Goal: Download file/media

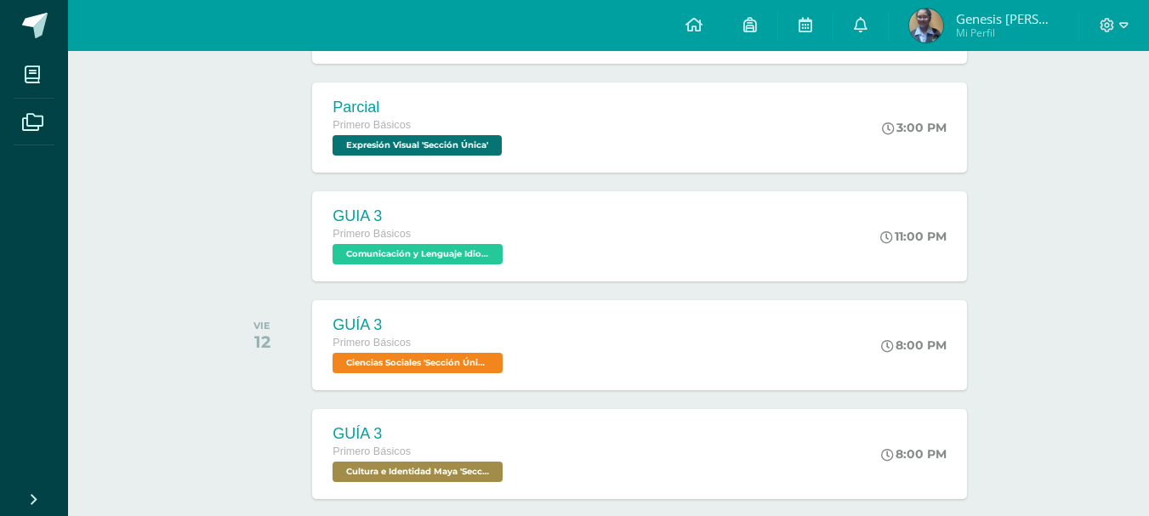
scroll to position [905, 0]
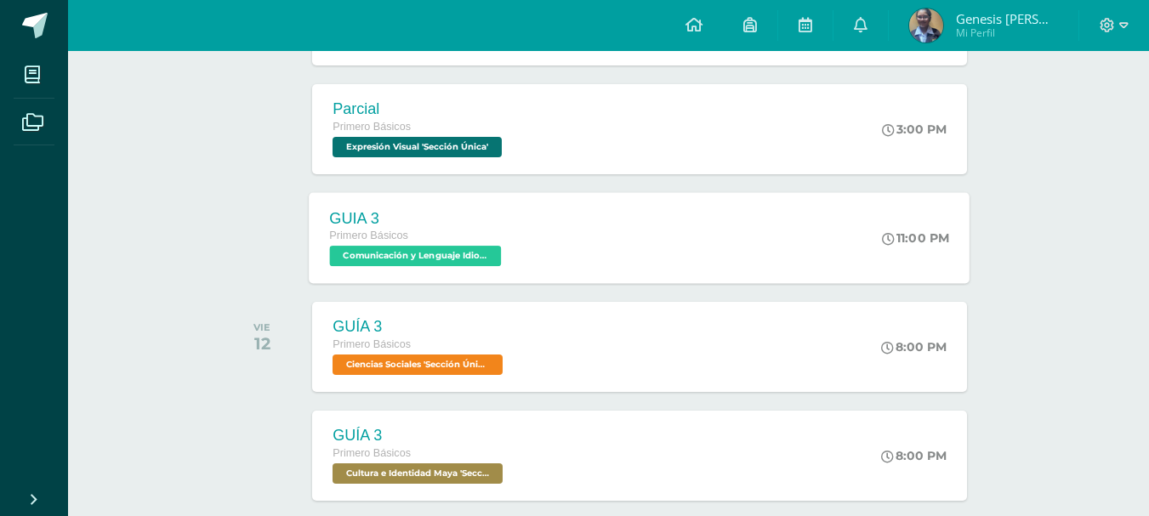
click at [735, 230] on div "GUIA 3 Primero Básicos Comunicación y Lenguaje Idioma Extranjero 'Sección Única…" at bounding box center [639, 237] width 661 height 91
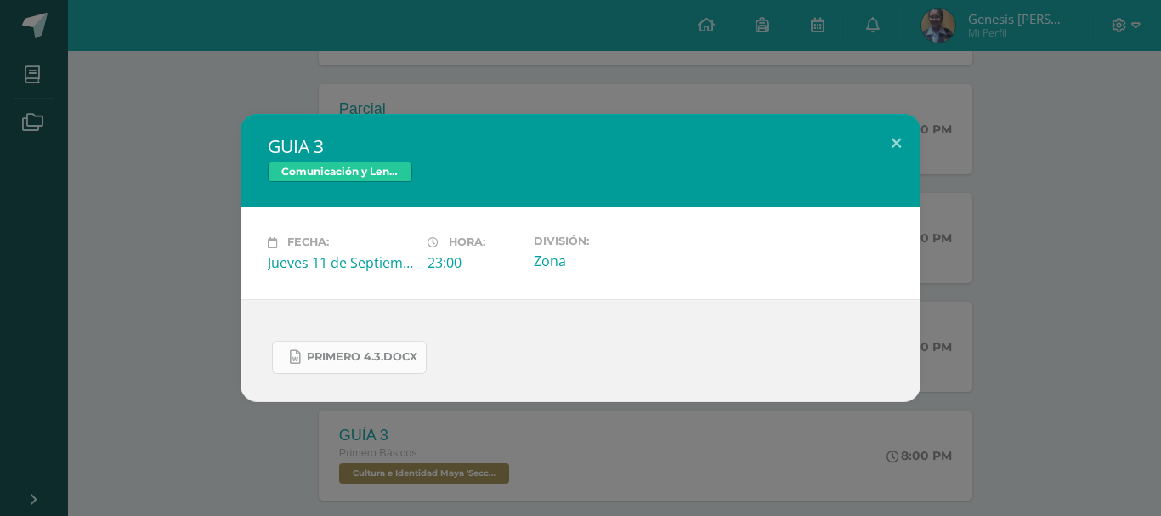
click at [375, 363] on span "PRIMERO 4.3.docx" at bounding box center [362, 357] width 111 height 14
click at [895, 144] on button at bounding box center [896, 143] width 48 height 58
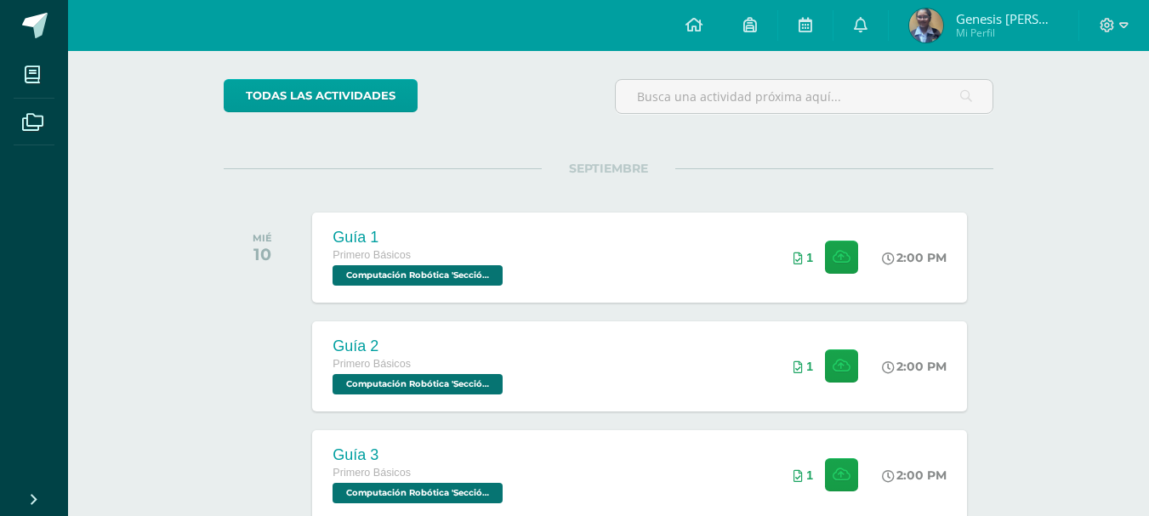
scroll to position [122, 0]
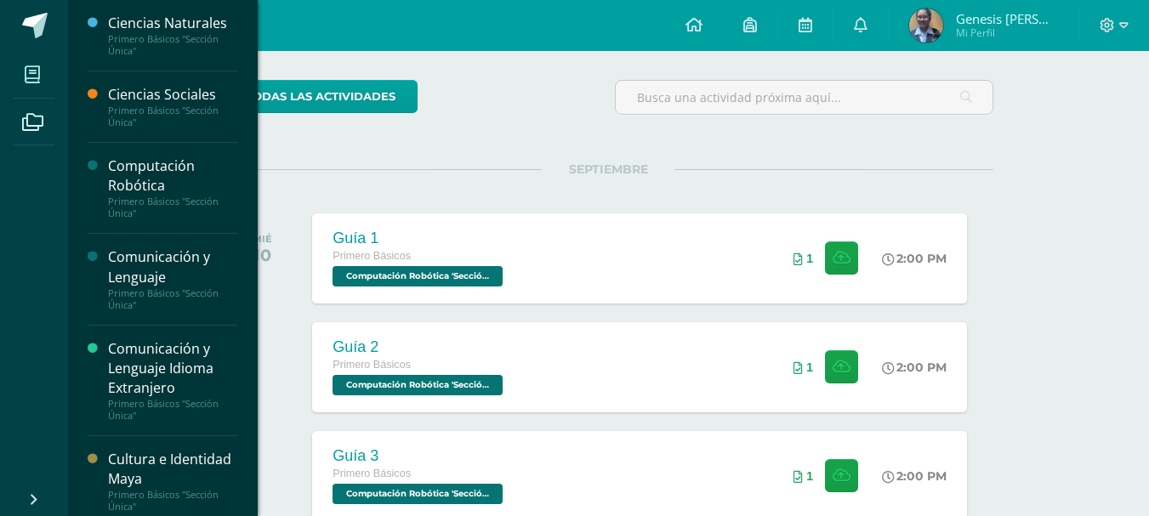
click at [48, 77] on span at bounding box center [33, 74] width 38 height 38
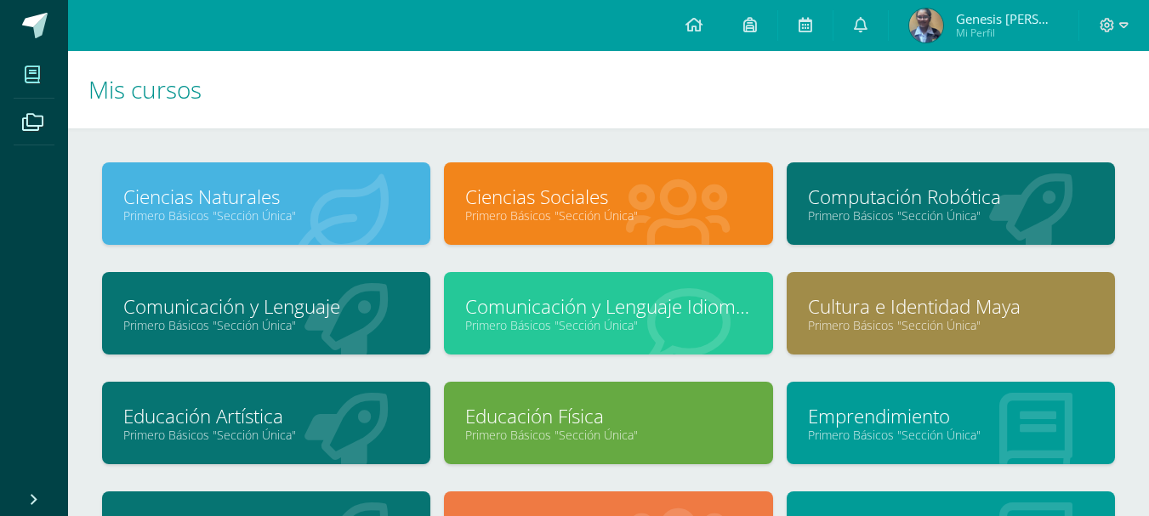
click at [604, 312] on link "Comunicación y Lenguaje Idioma Extranjero" at bounding box center [608, 306] width 286 height 26
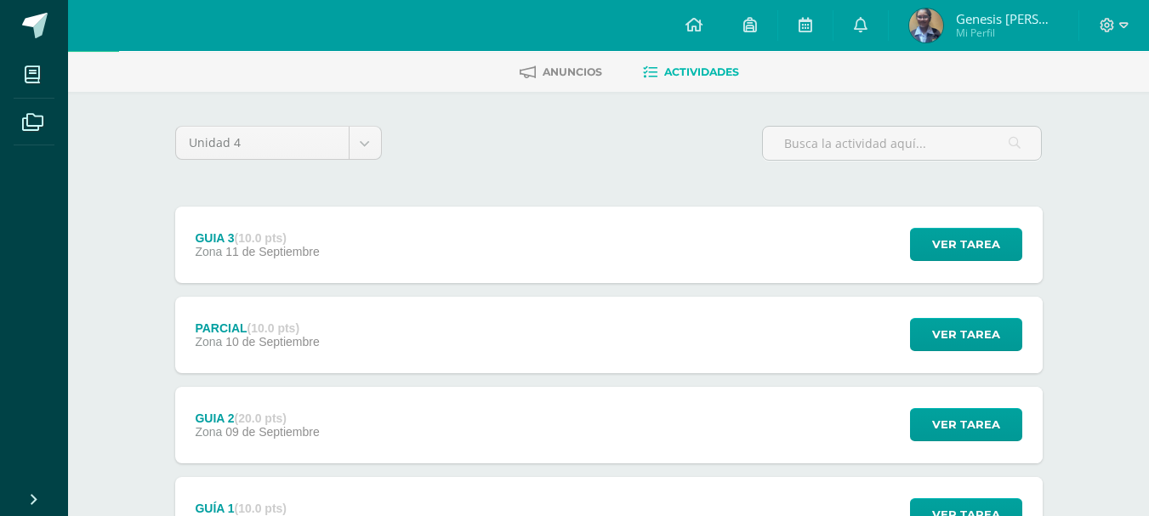
scroll to position [102, 0]
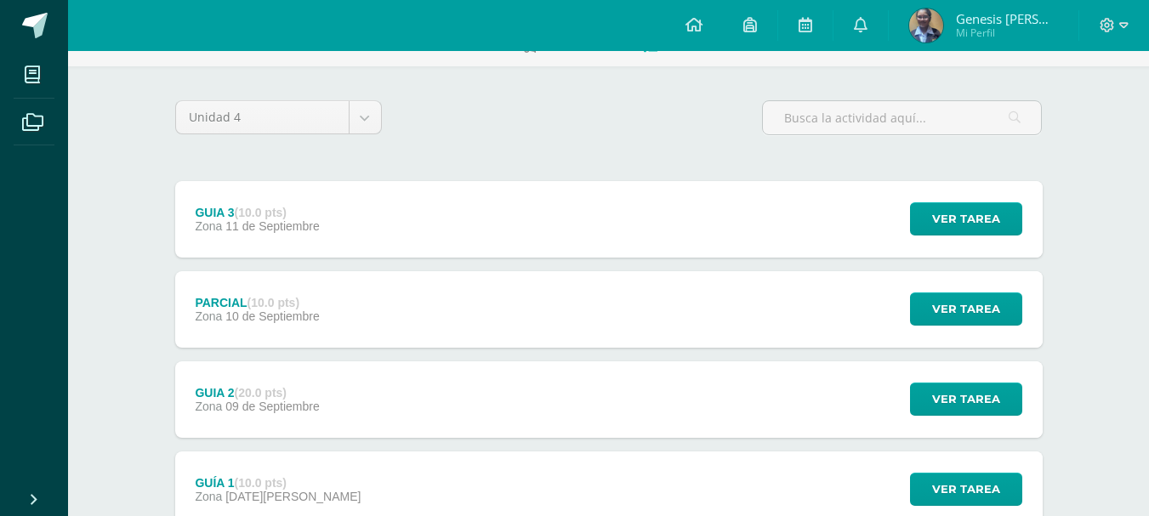
click at [837, 413] on div "GUIA 2 (20.0 pts) Zona [DATE] Ver tarea GUIA 2 Comunicación y Lenguaje Idioma E…" at bounding box center [608, 399] width 867 height 77
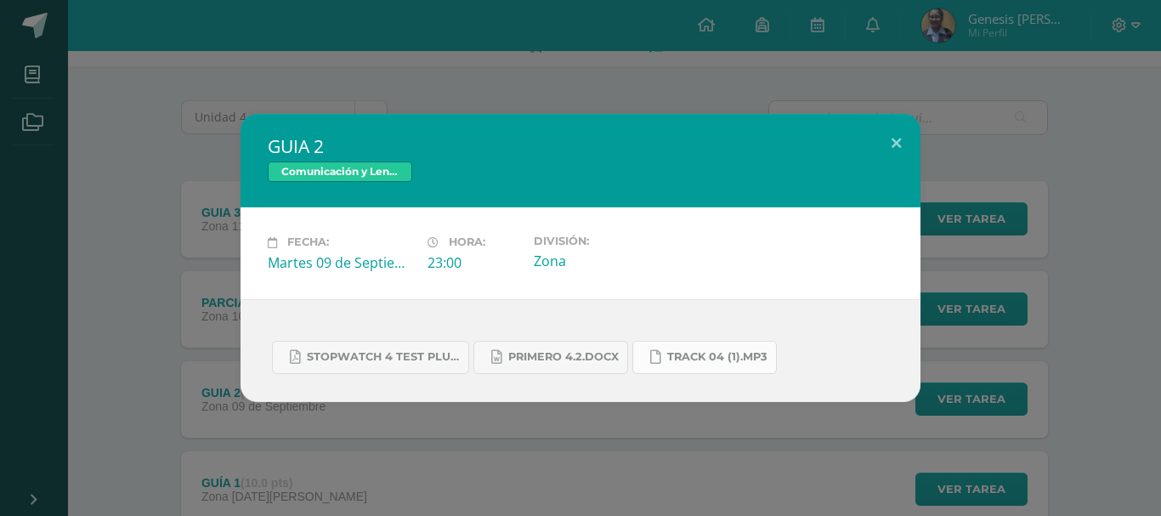
click at [710, 356] on span "Track 04 (1).mp3" at bounding box center [717, 357] width 100 height 14
click at [890, 140] on button at bounding box center [896, 143] width 48 height 58
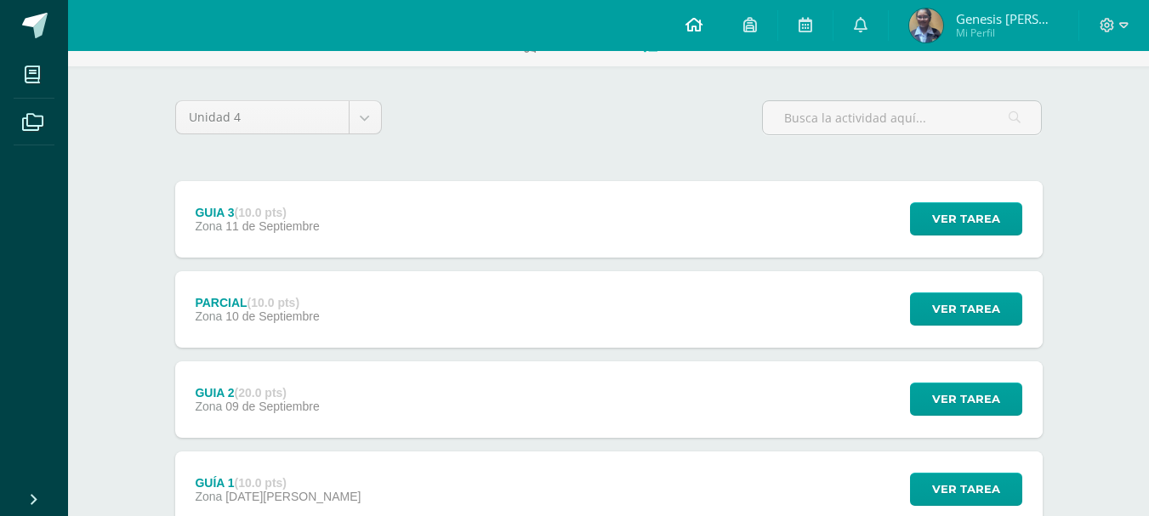
click at [692, 26] on icon at bounding box center [693, 24] width 17 height 15
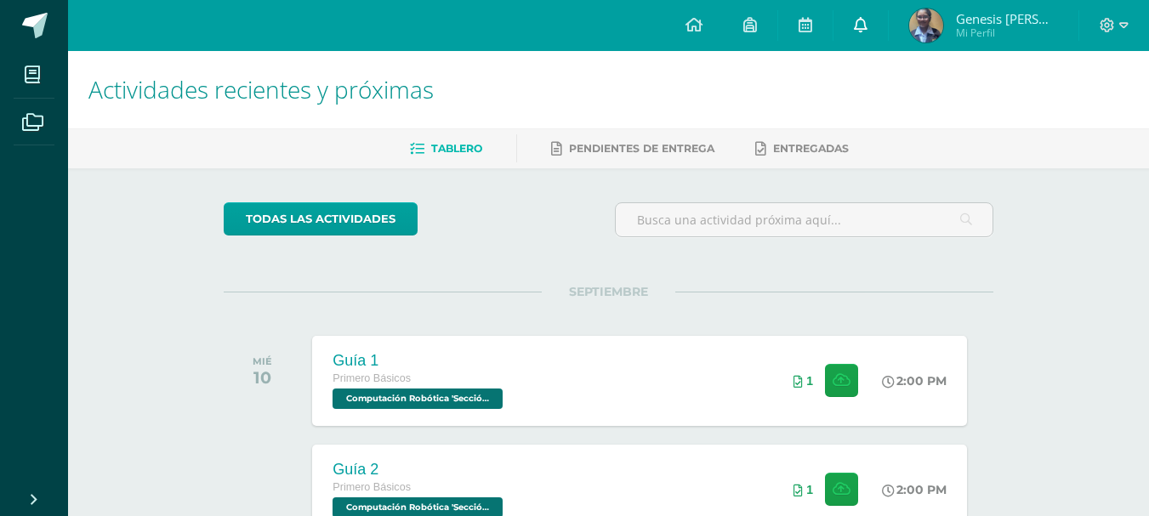
click at [865, 20] on icon at bounding box center [861, 24] width 14 height 15
